Goal: Task Accomplishment & Management: Use online tool/utility

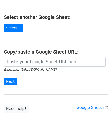
scroll to position [51, 0]
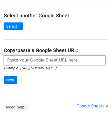
click at [24, 63] on input "url" at bounding box center [55, 61] width 102 height 10
paste input "[URL][DOMAIN_NAME]"
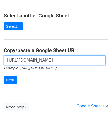
scroll to position [0, 112]
type input "[URL][DOMAIN_NAME]"
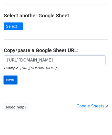
click at [11, 78] on input "Next" at bounding box center [10, 80] width 13 height 8
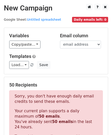
scroll to position [173, 0]
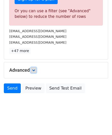
click at [35, 69] on icon at bounding box center [33, 70] width 3 height 3
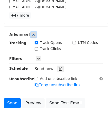
scroll to position [223, 0]
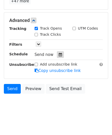
click at [59, 53] on icon at bounding box center [60, 55] width 3 height 4
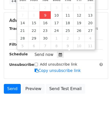
type input "2025-09-09 12:00"
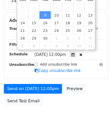
scroll to position [0, 0]
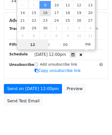
paste input "4"
type input "4"
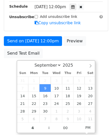
type input "2025-09-09 16:00"
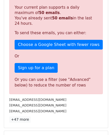
scroll to position [235, 0]
